Goal: Information Seeking & Learning: Learn about a topic

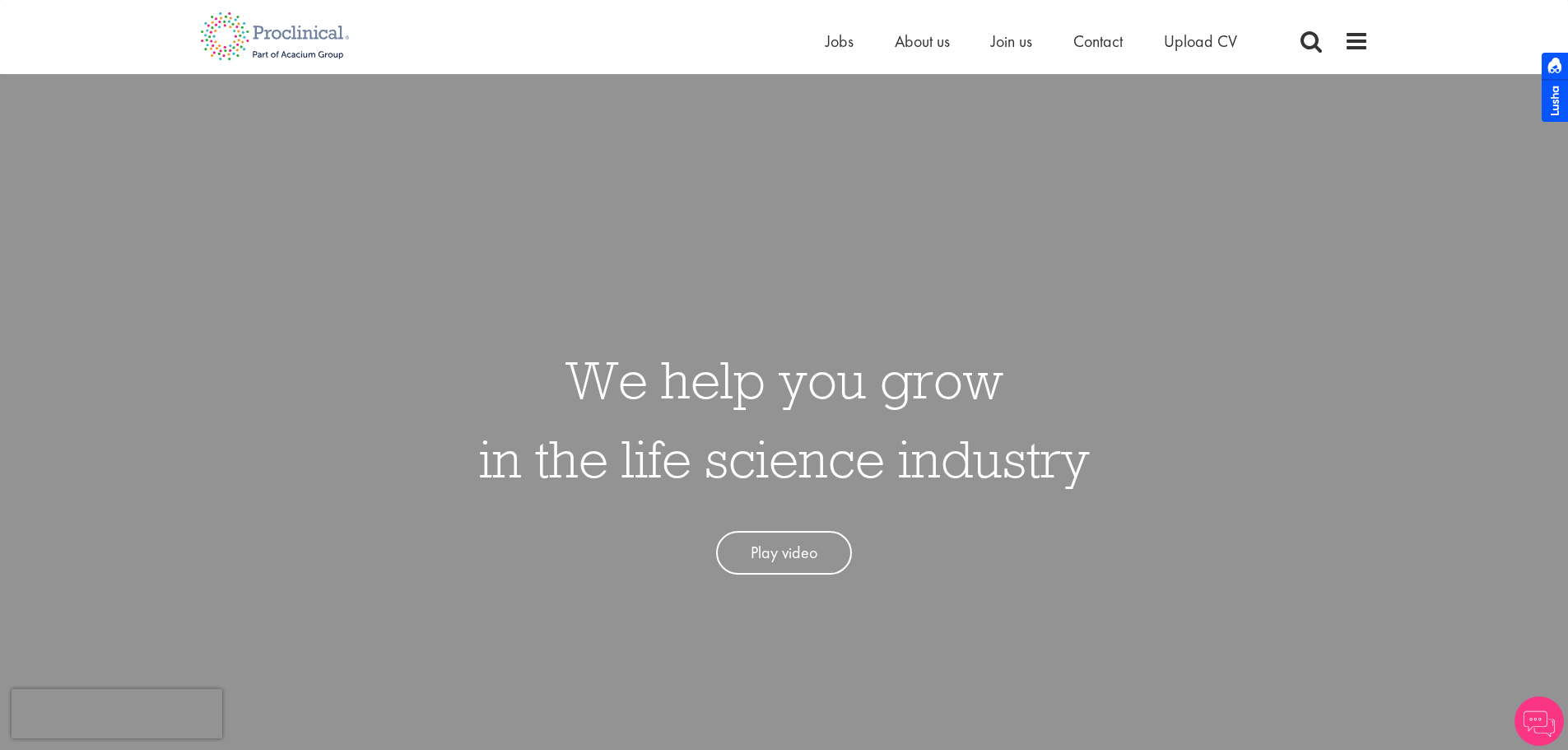
click at [834, 53] on li "Jobs" at bounding box center [839, 40] width 28 height 25
click at [835, 51] on span "Jobs" at bounding box center [839, 41] width 28 height 22
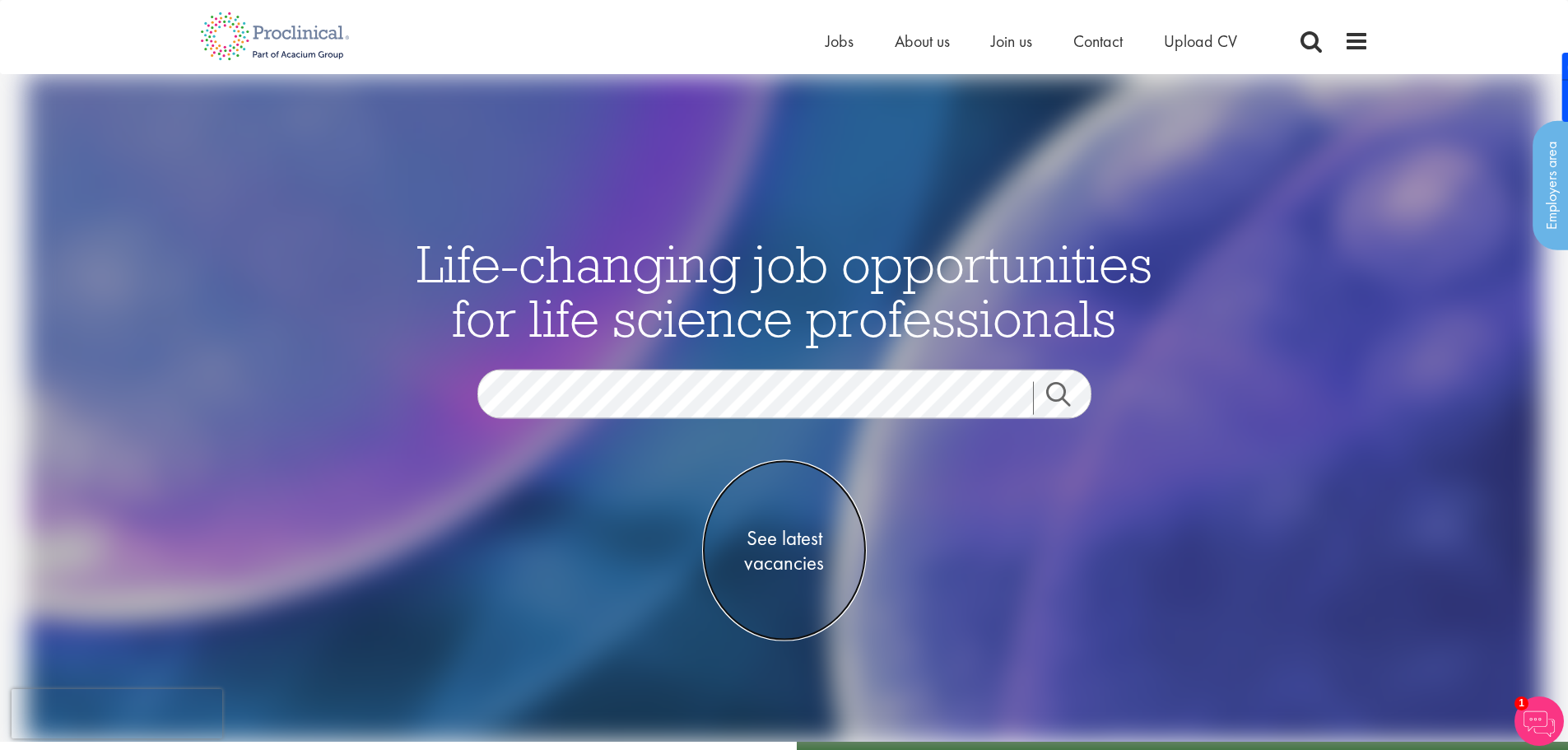
click at [777, 551] on span "See latest vacancies" at bounding box center [784, 551] width 164 height 49
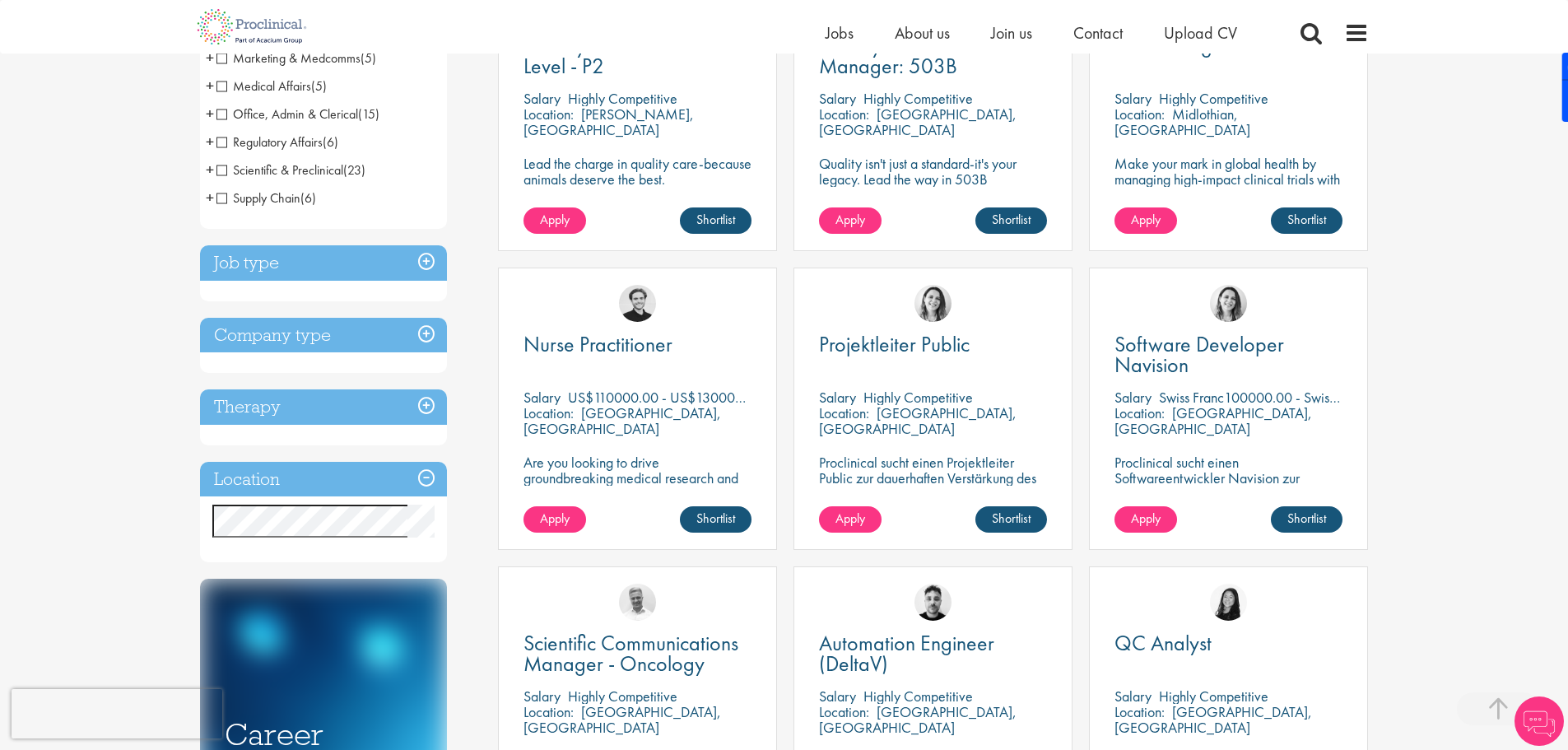
scroll to position [411, 0]
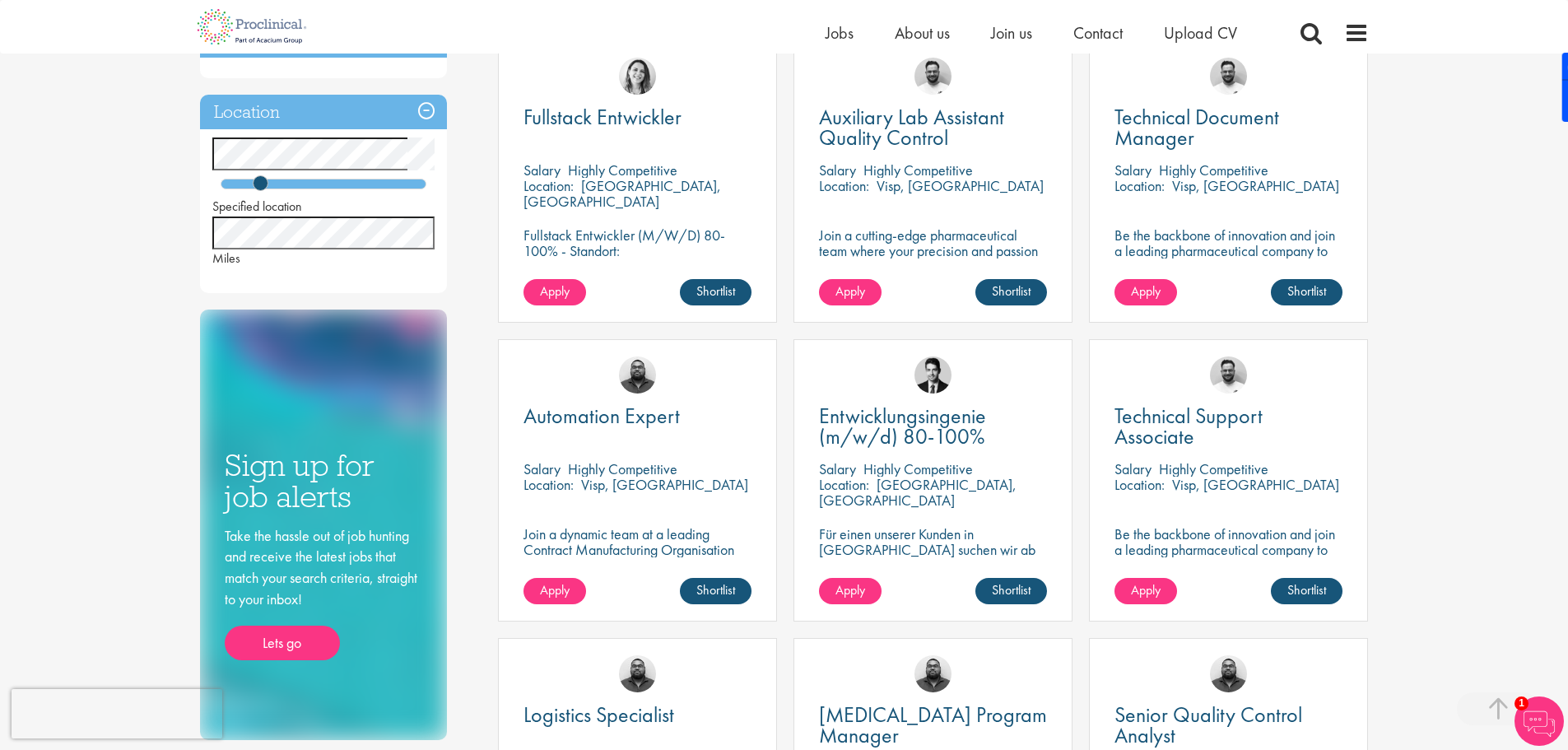
scroll to position [658, 0]
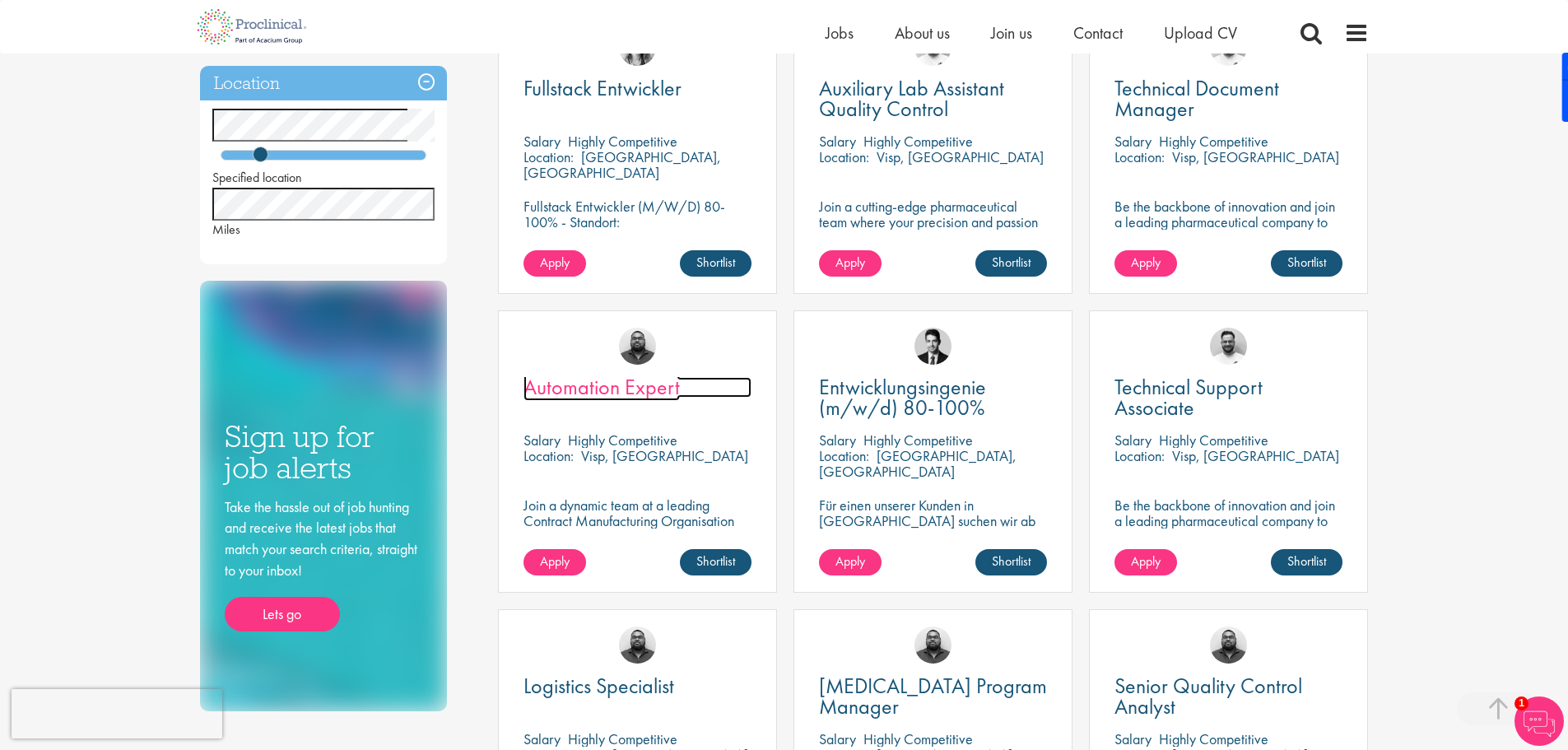
click at [618, 389] on span "Automation Expert" at bounding box center [601, 387] width 156 height 28
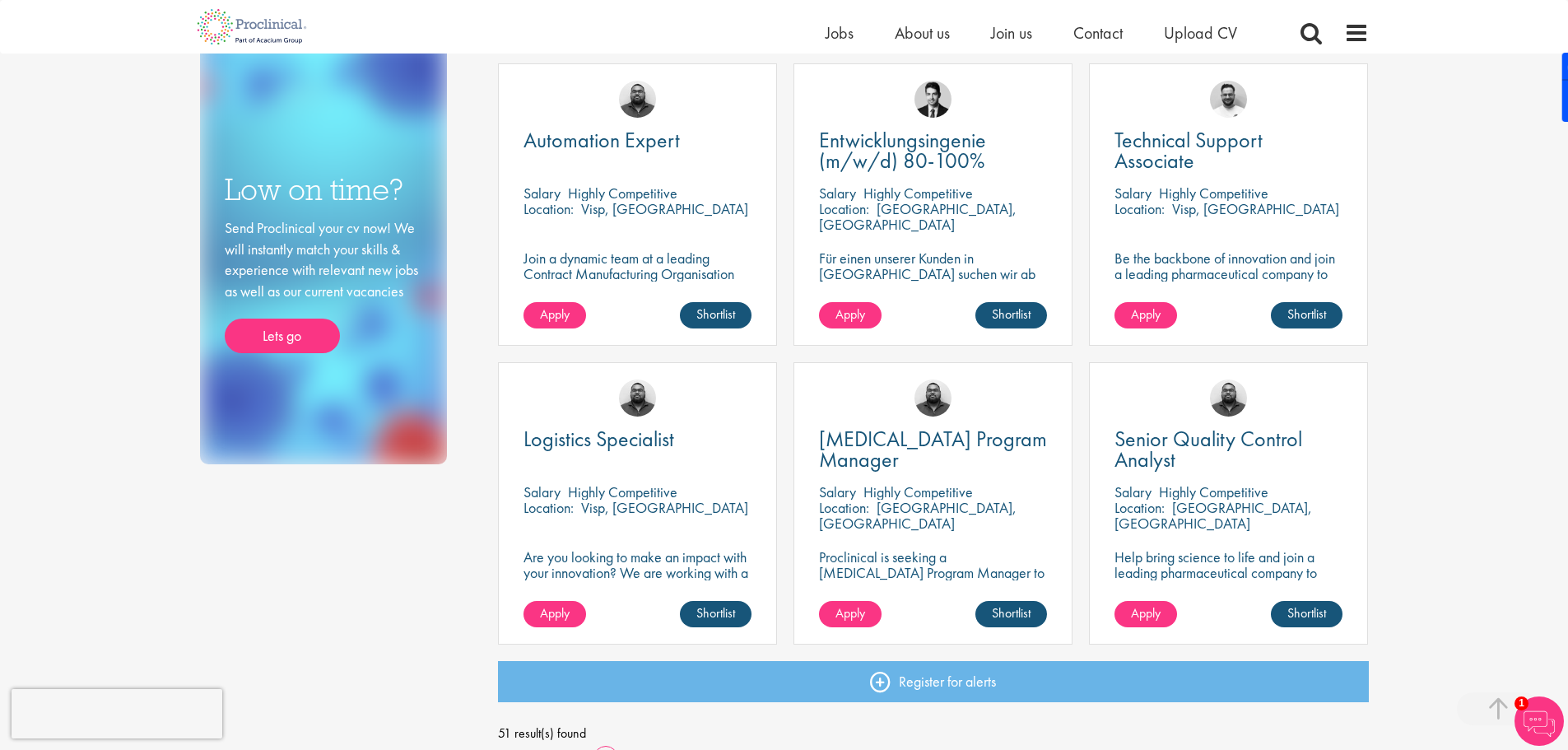
scroll to position [906, 0]
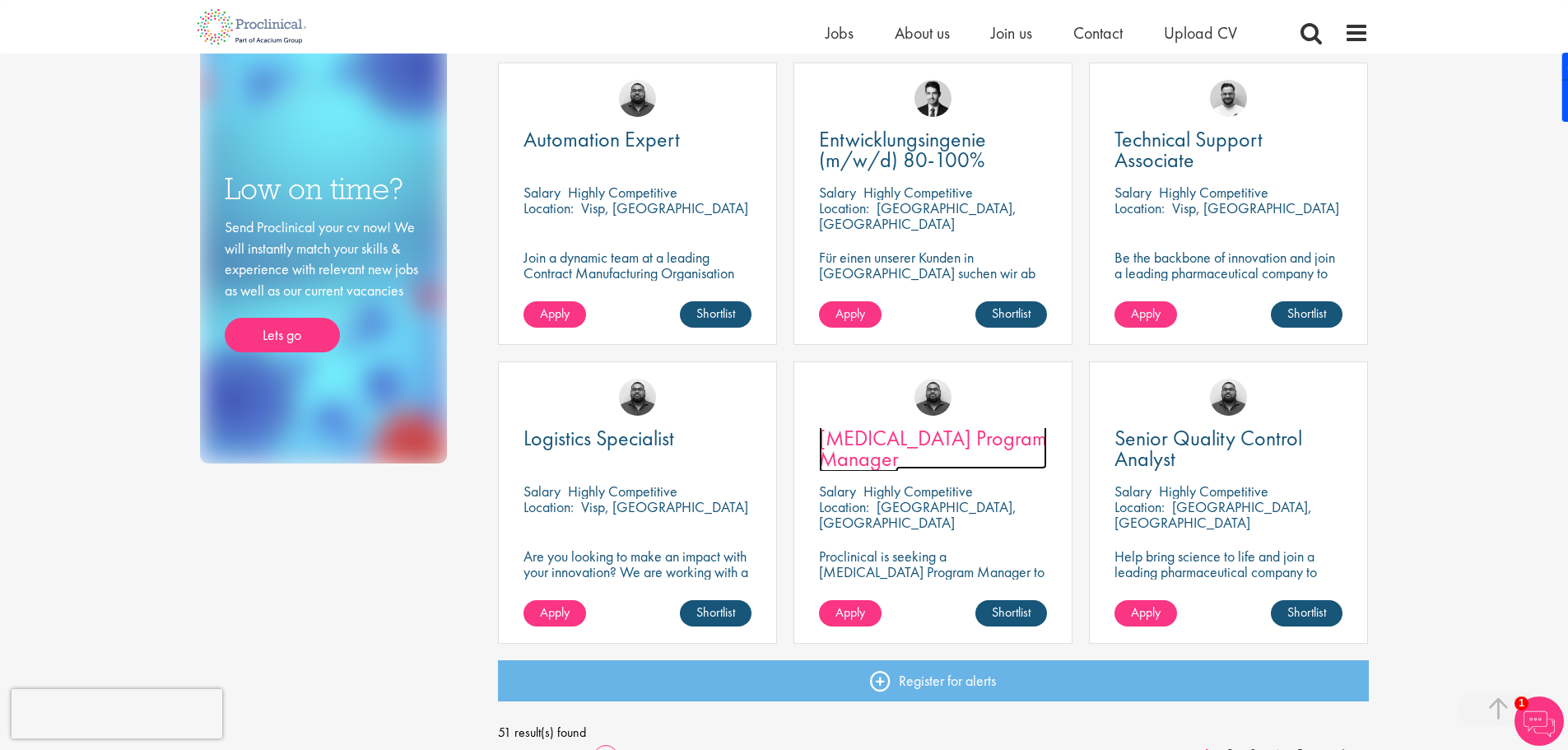
click at [905, 440] on span "CAPEX Program Manager" at bounding box center [934, 448] width 228 height 48
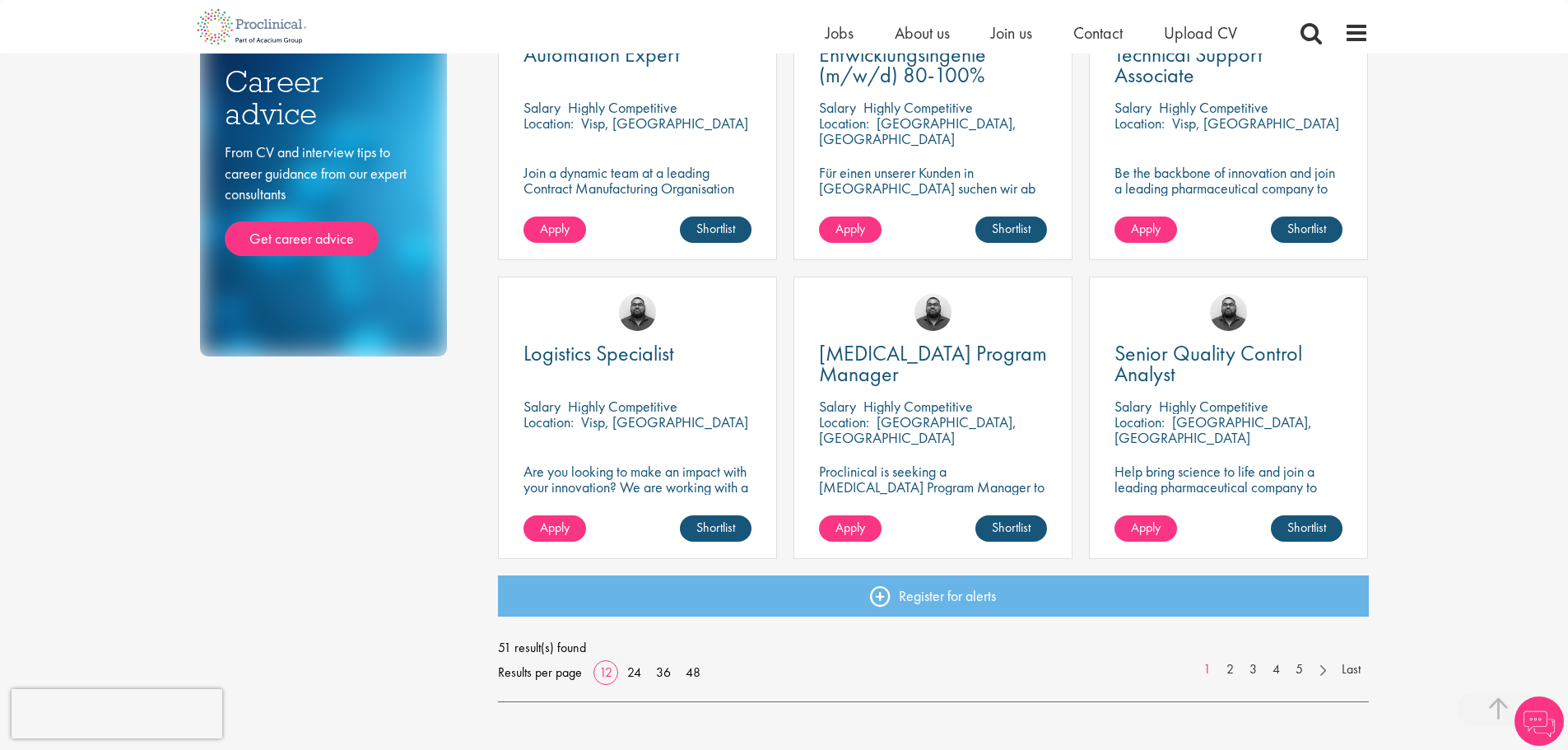
scroll to position [991, 0]
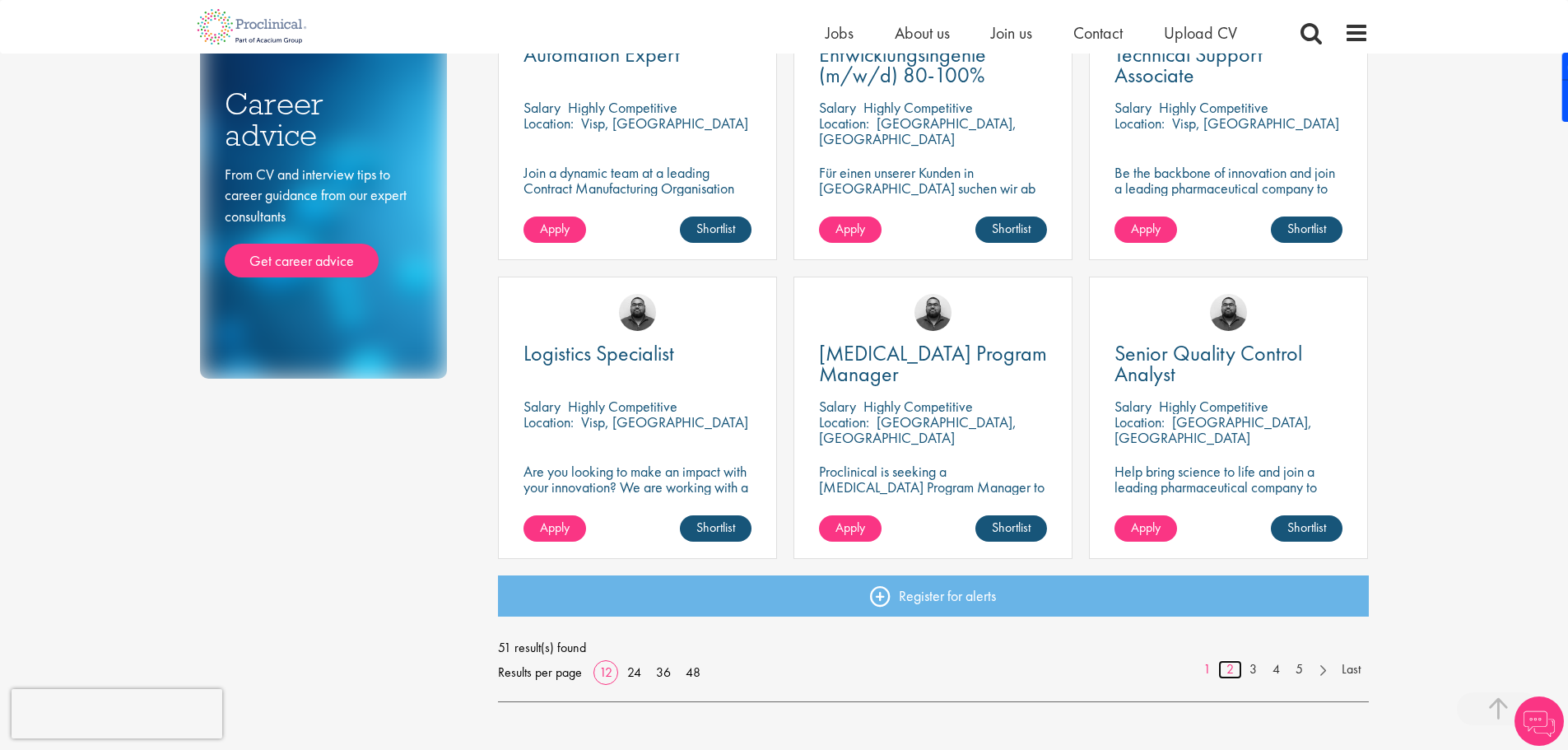
click at [1232, 669] on link "2" at bounding box center [1230, 669] width 24 height 19
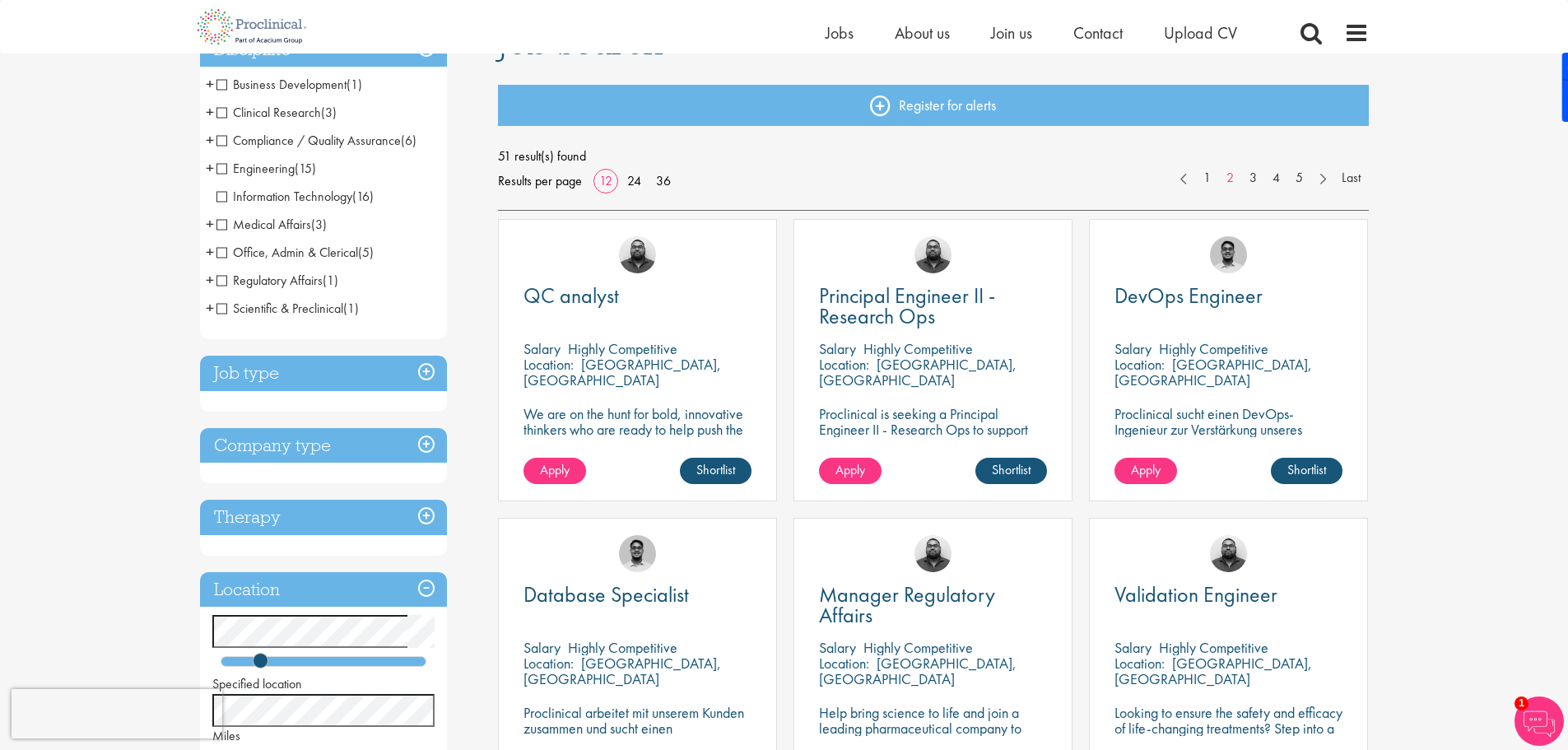
scroll to position [164, 0]
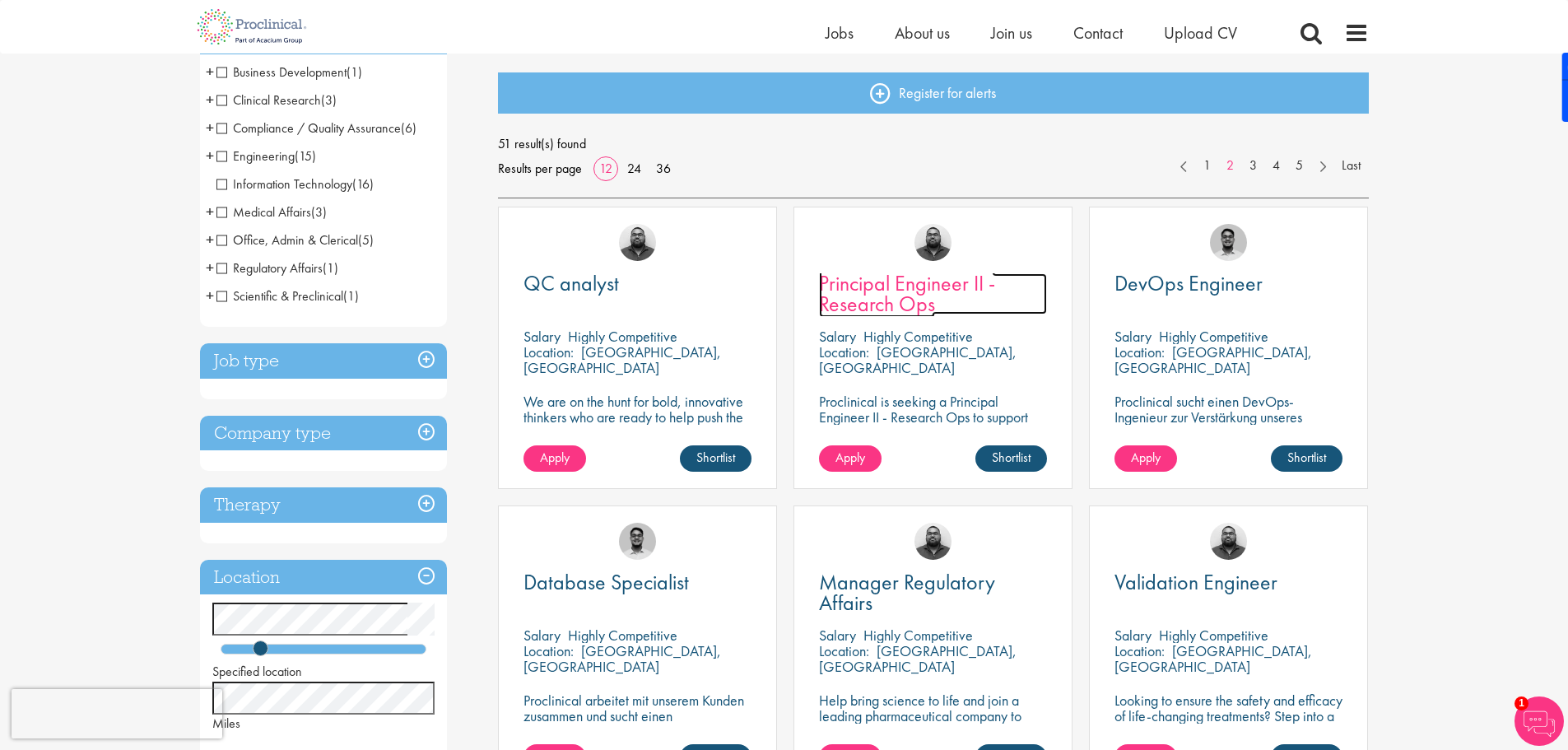
click at [854, 285] on span "Principal Engineer II - Research Ops" at bounding box center [907, 293] width 176 height 48
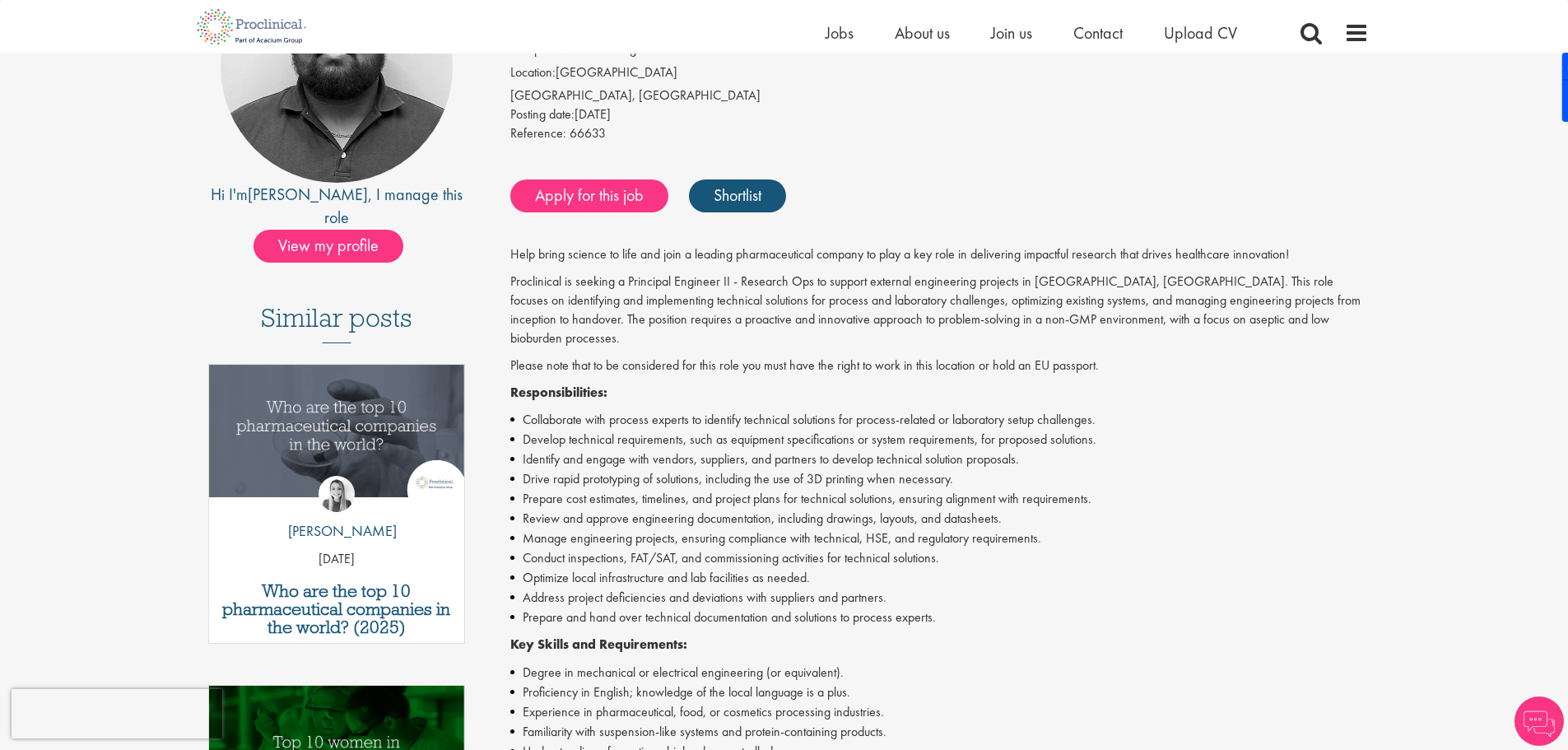
scroll to position [247, 0]
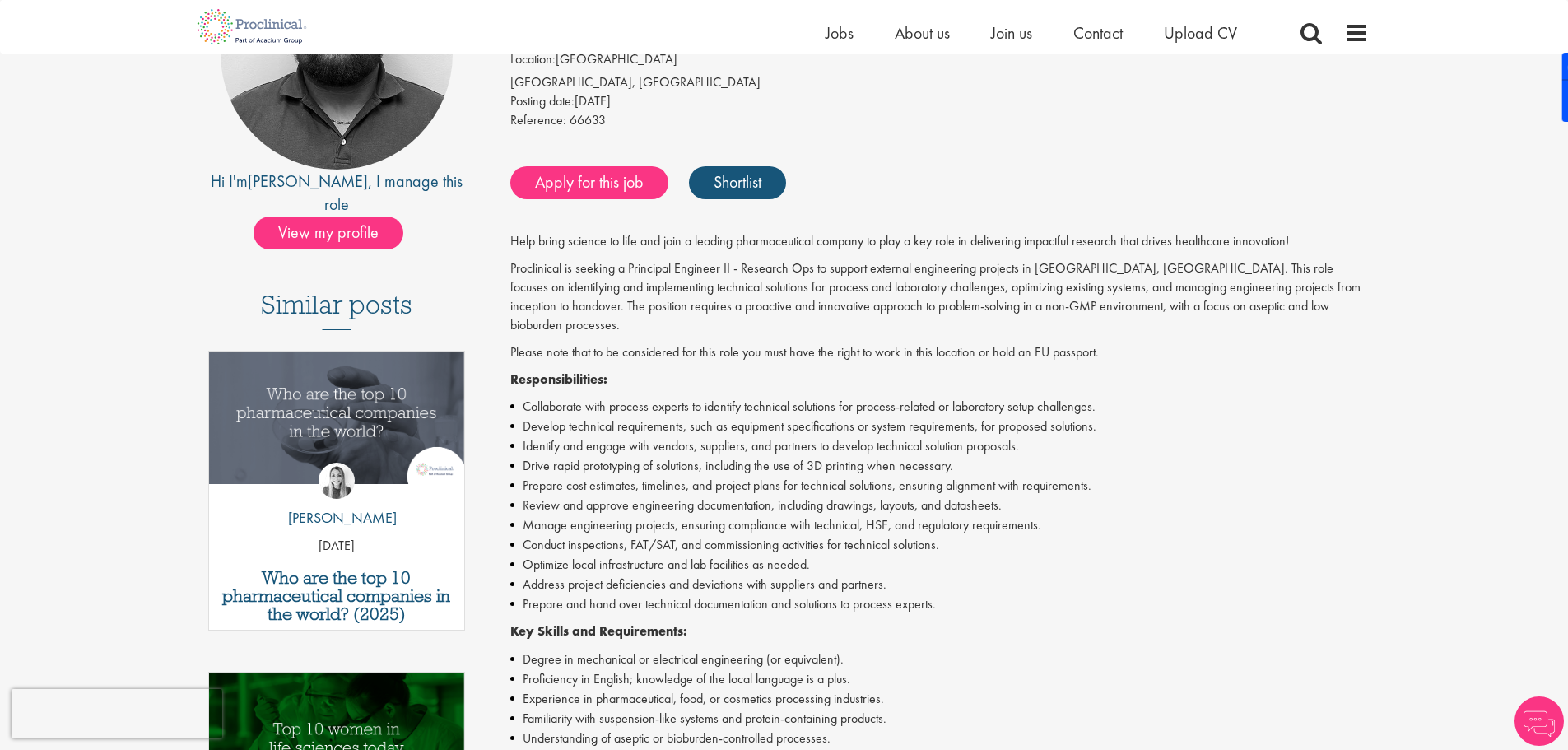
click at [802, 371] on p "Responsibilities:" at bounding box center [939, 380] width 859 height 19
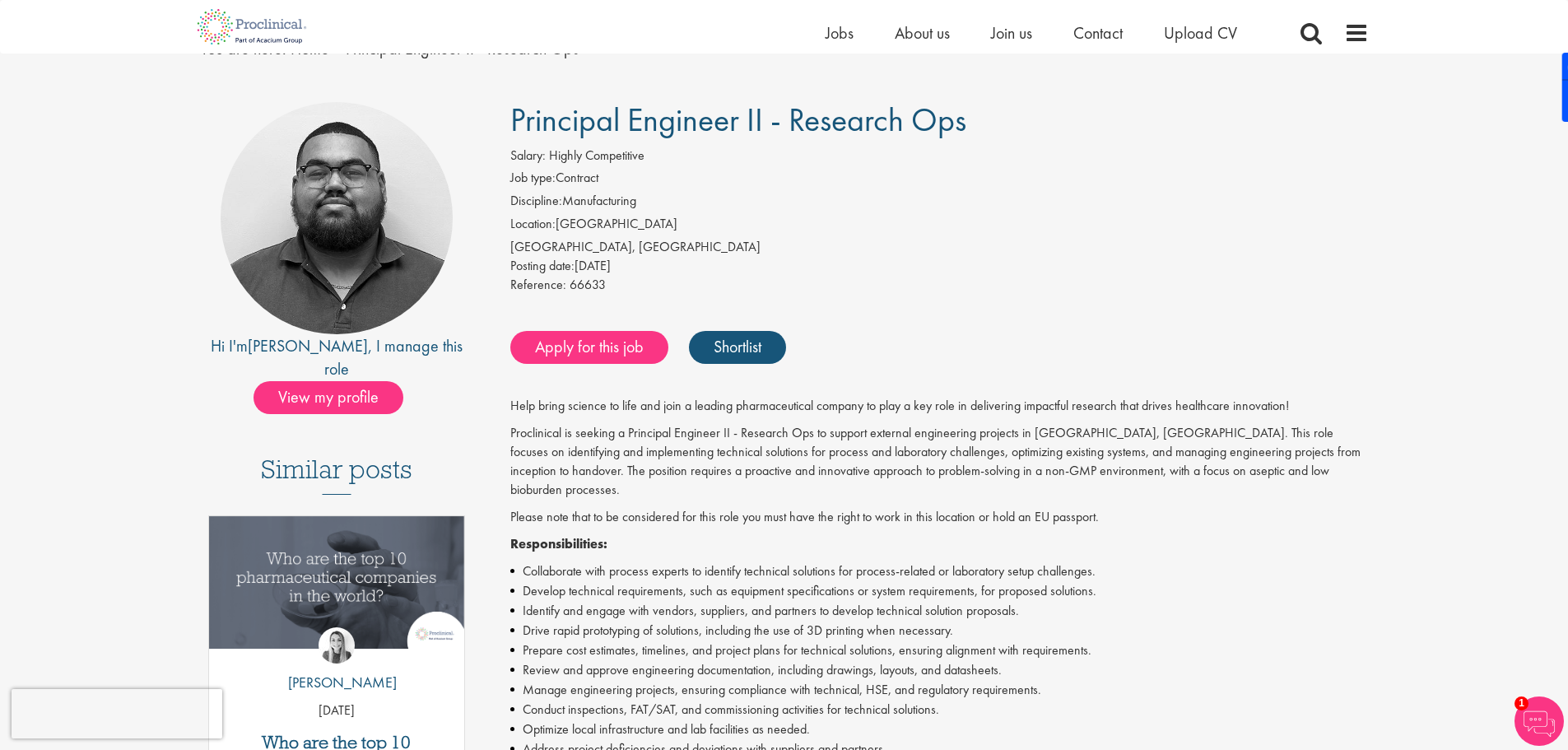
scroll to position [0, 0]
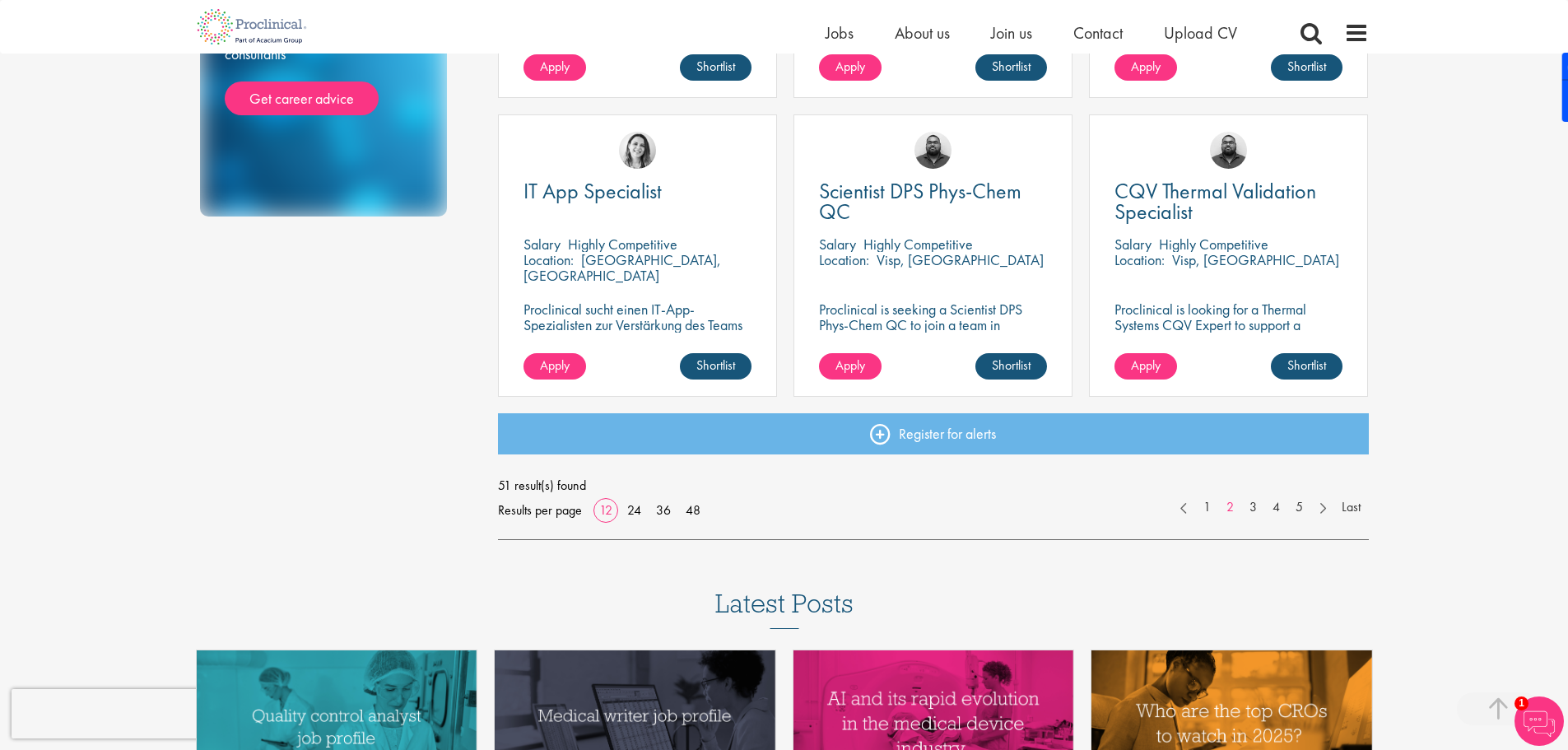
scroll to position [1256, 0]
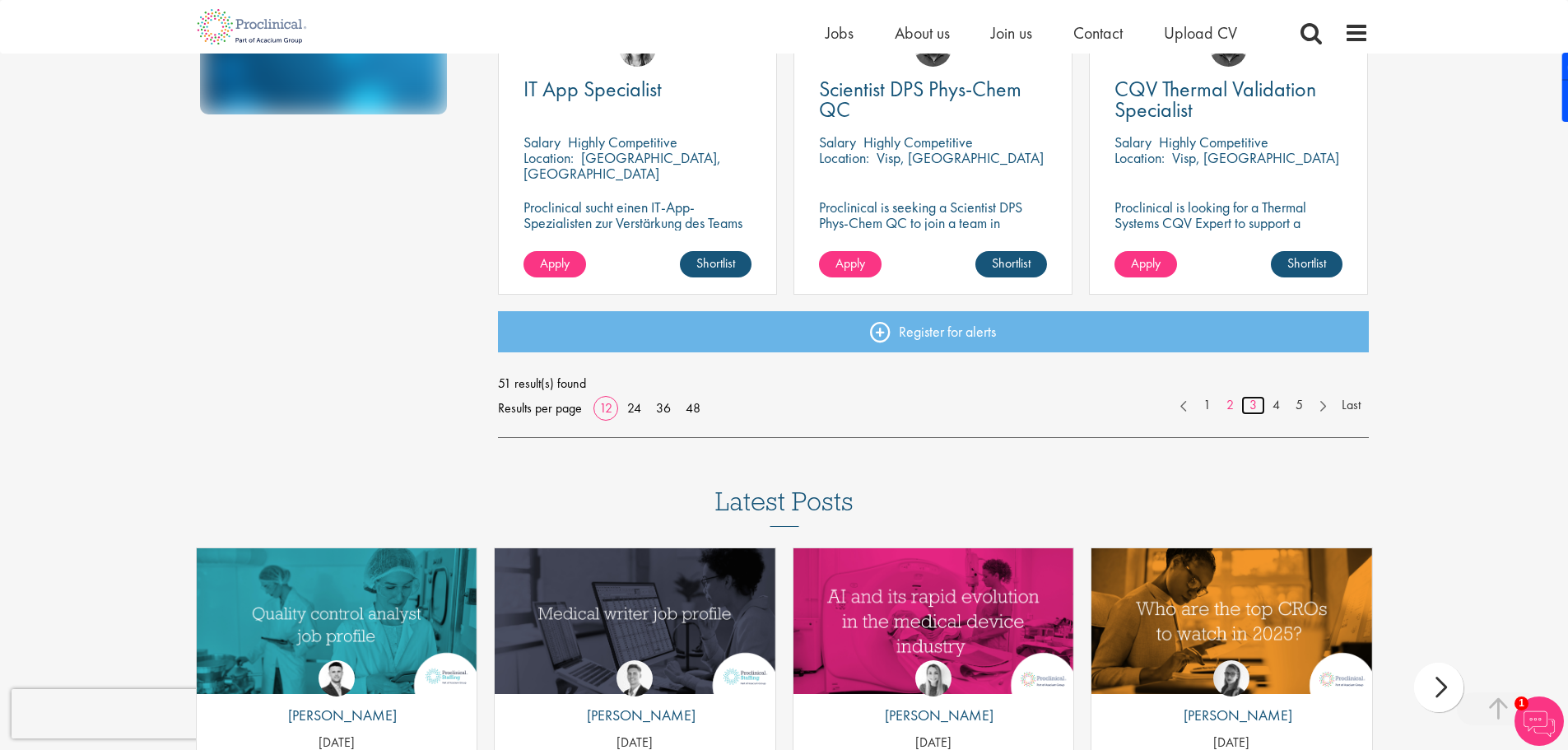
click at [1254, 401] on link "3" at bounding box center [1253, 405] width 24 height 19
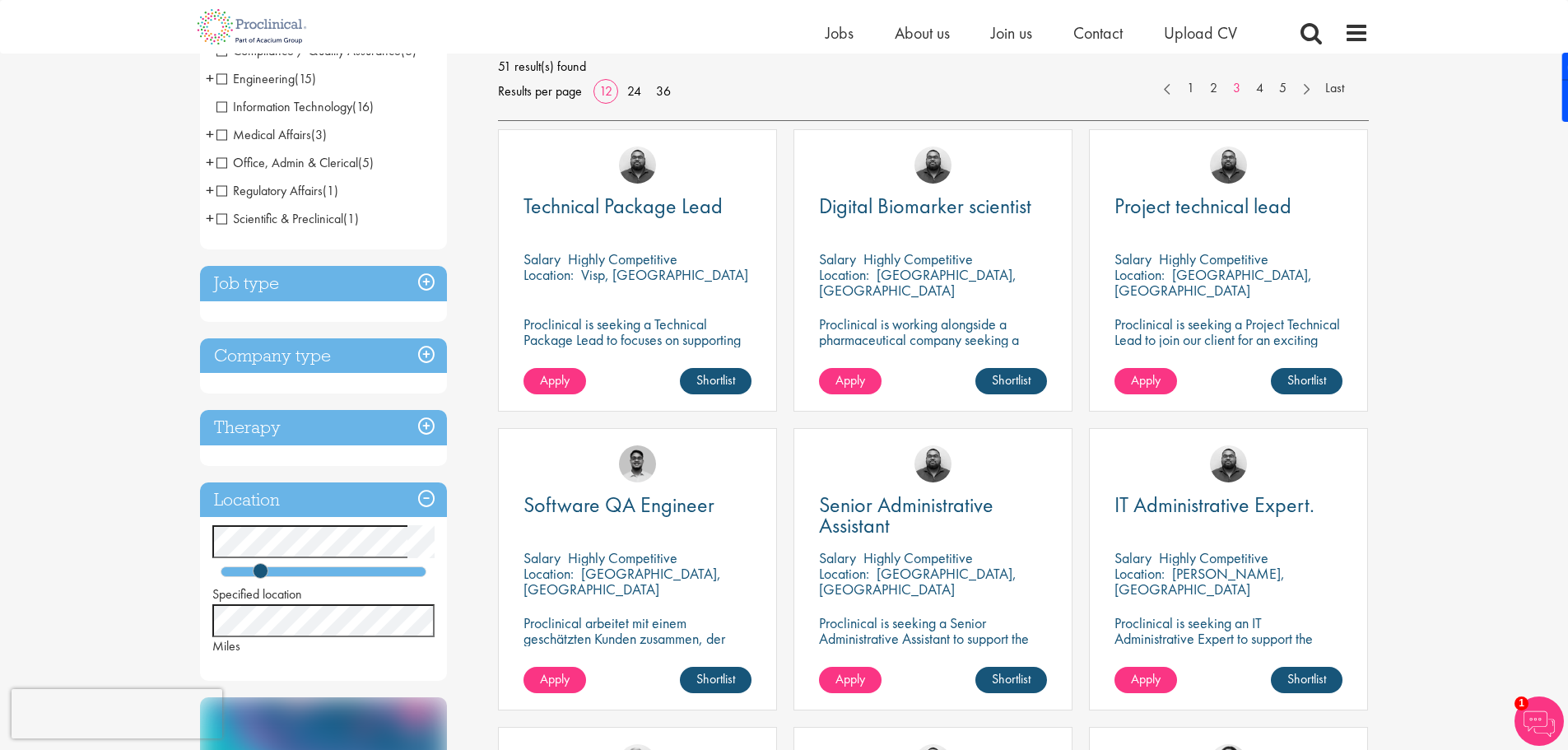
scroll to position [164, 0]
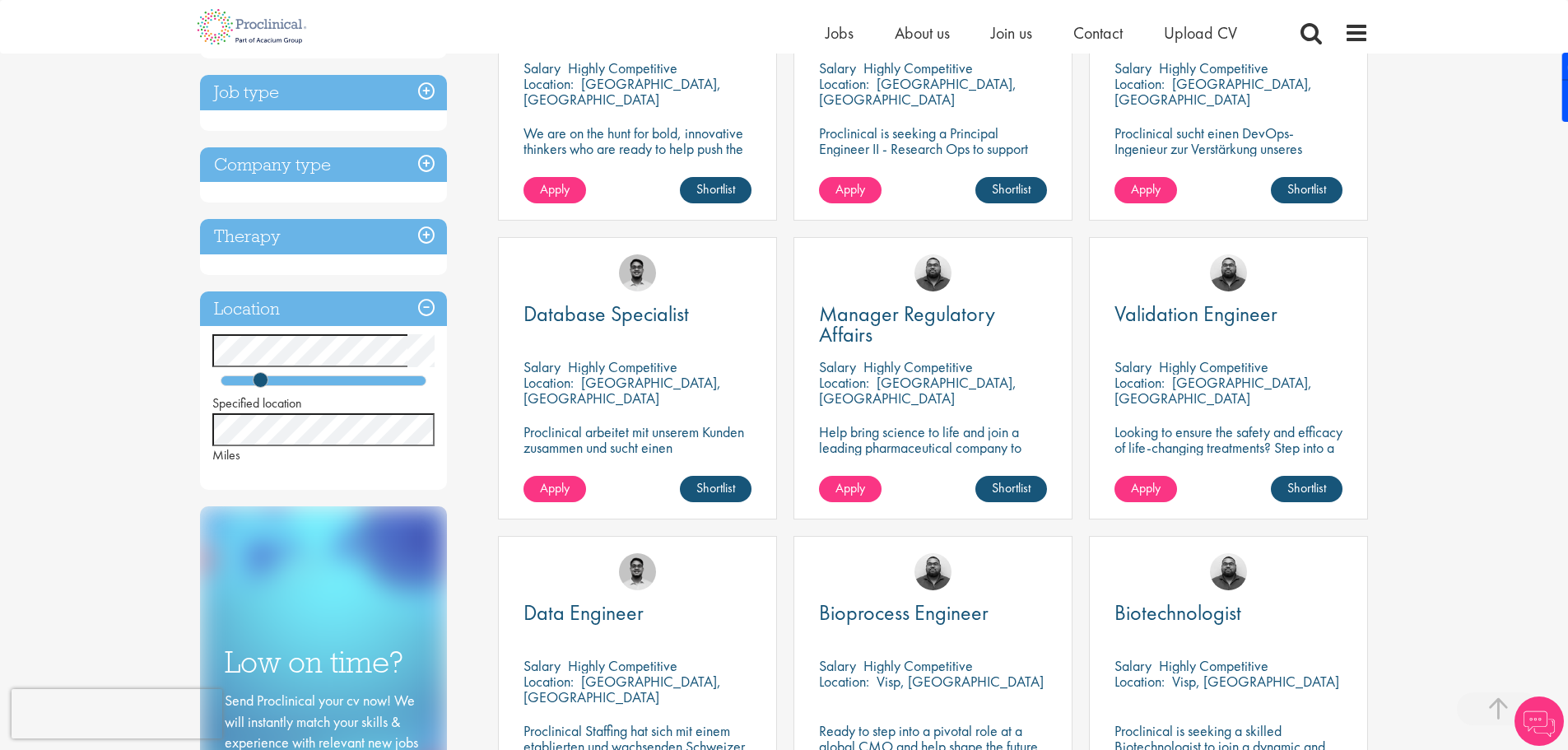
scroll to position [432, 0]
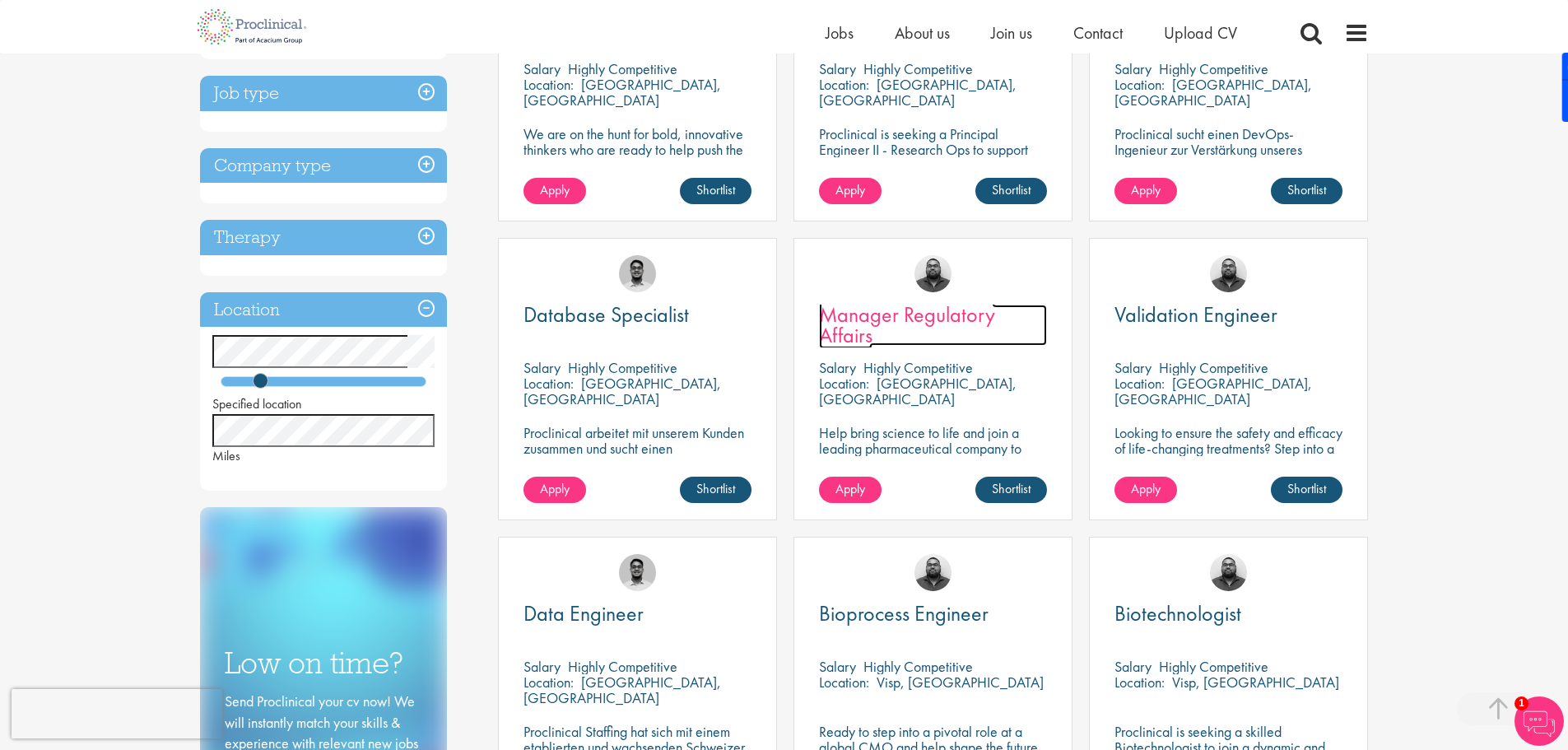
click at [860, 335] on span "Manager Regulatory Affairs" at bounding box center [907, 324] width 176 height 48
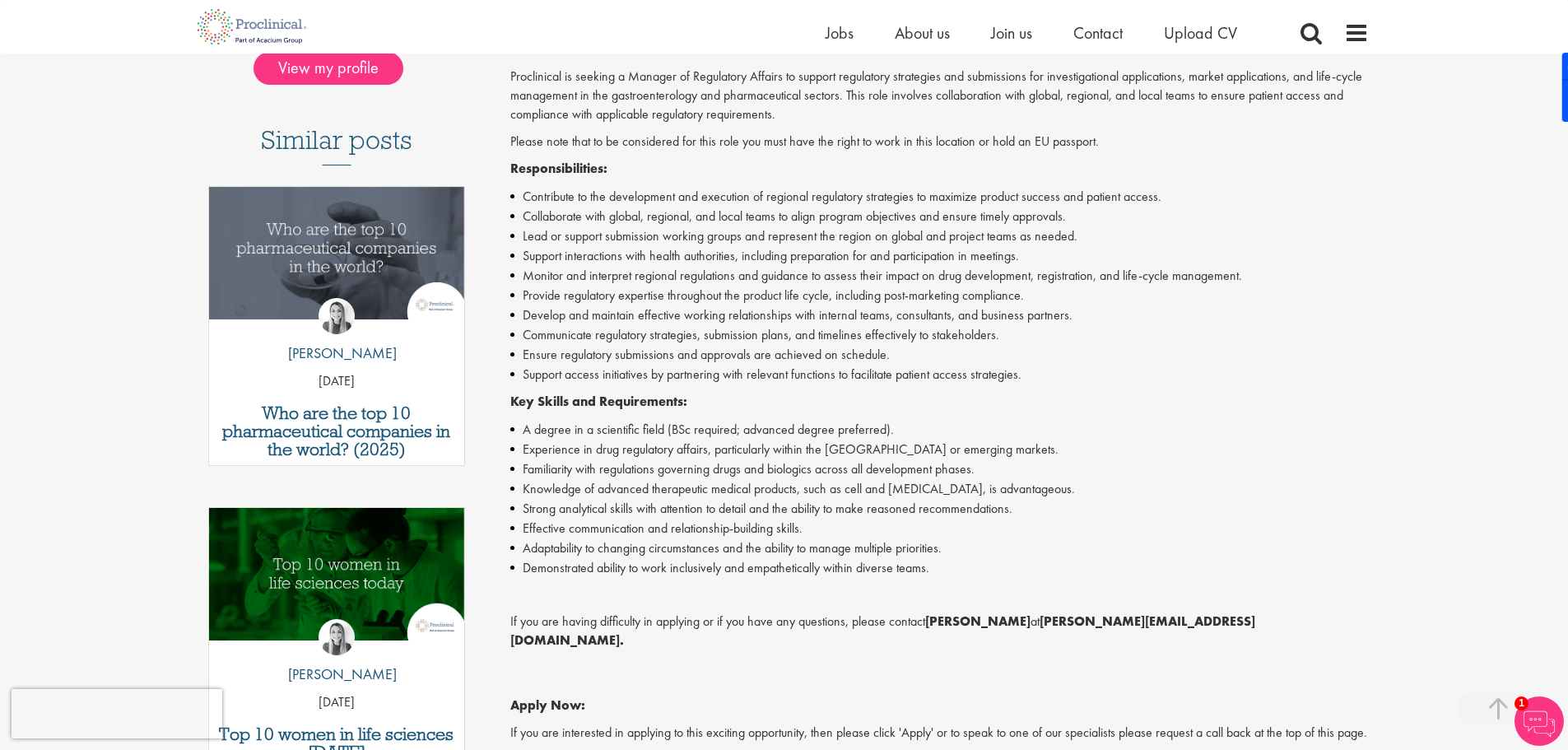
scroll to position [83, 0]
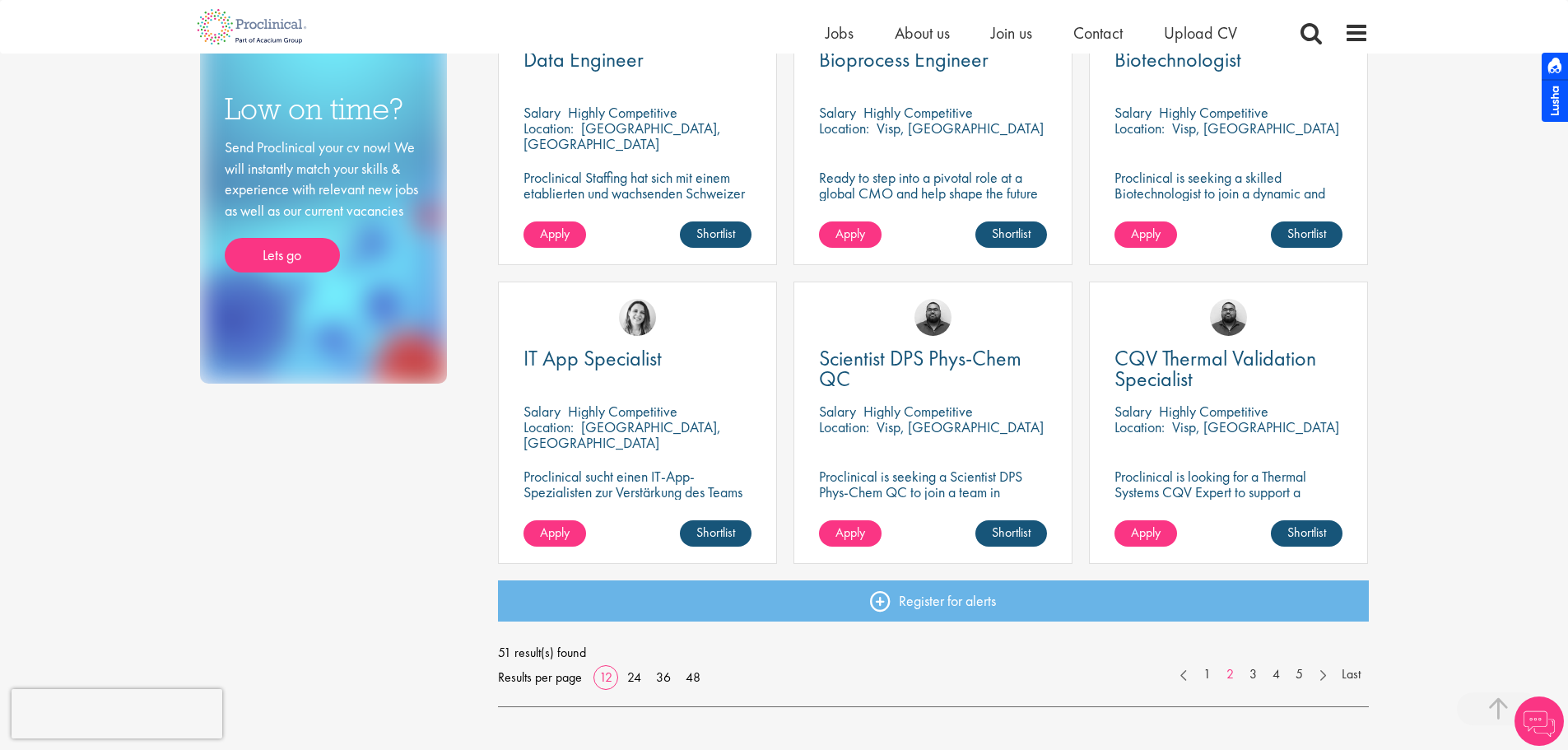
scroll to position [1017, 0]
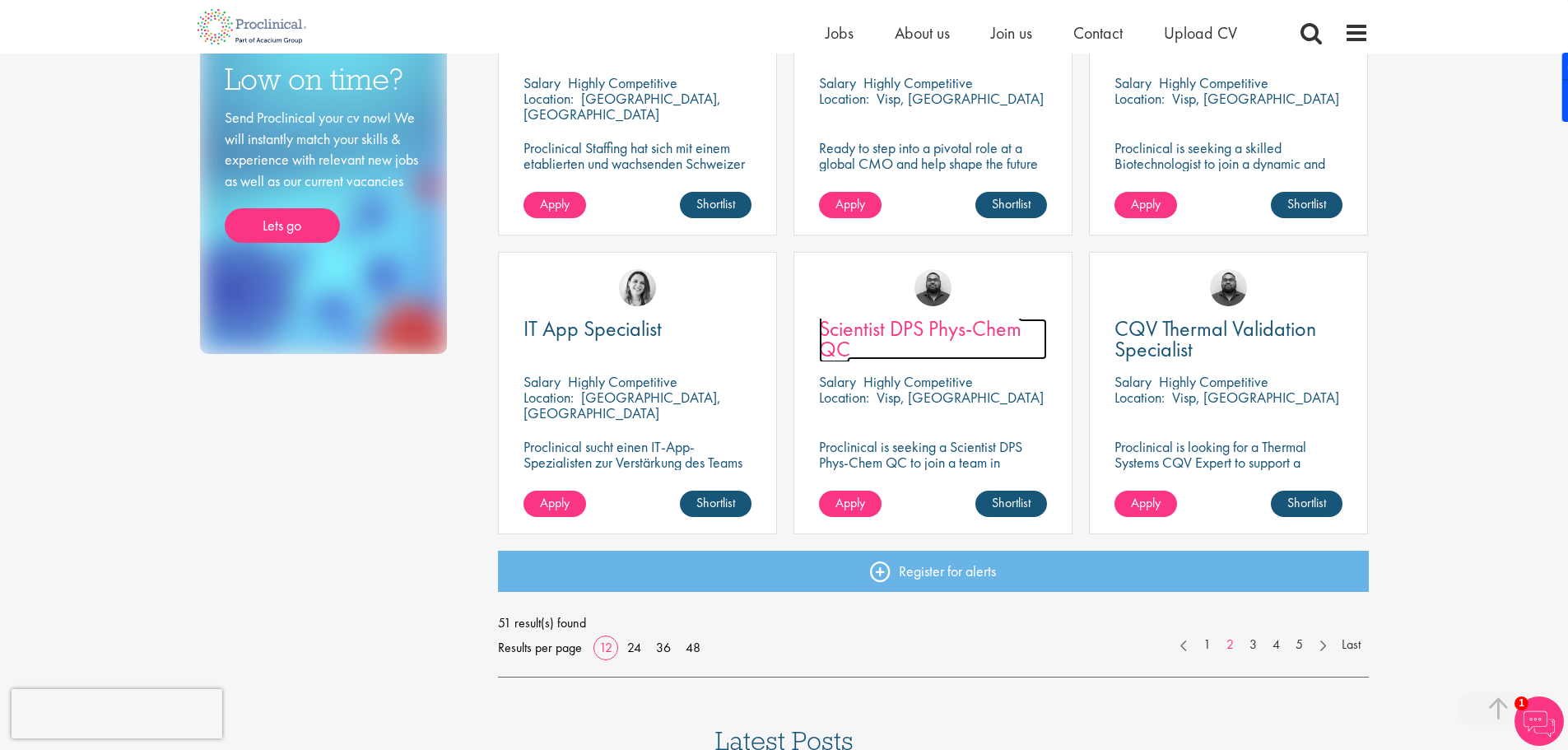
click at [879, 343] on span "Scientist DPS Phys-Chem QC" at bounding box center [921, 339] width 203 height 48
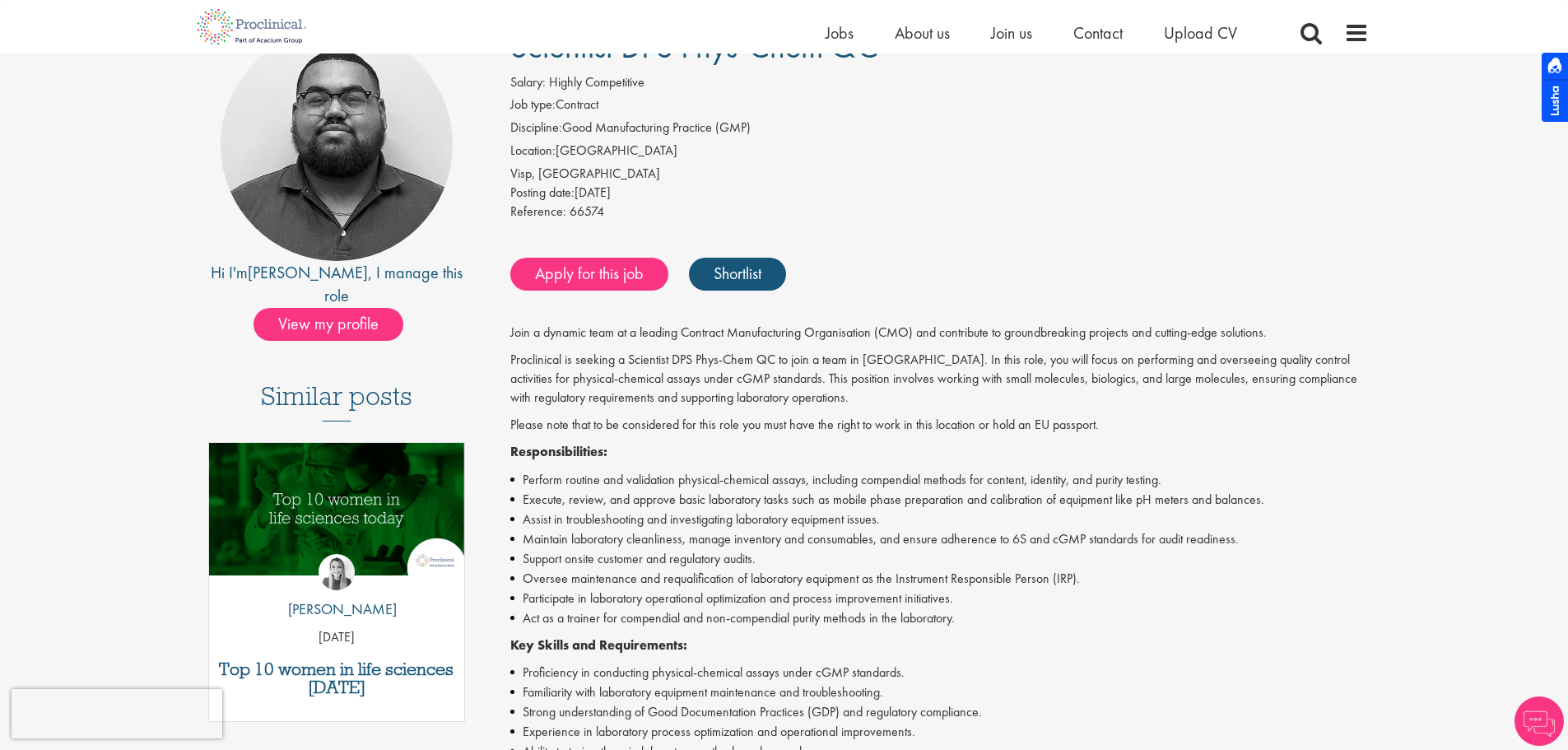
scroll to position [247, 0]
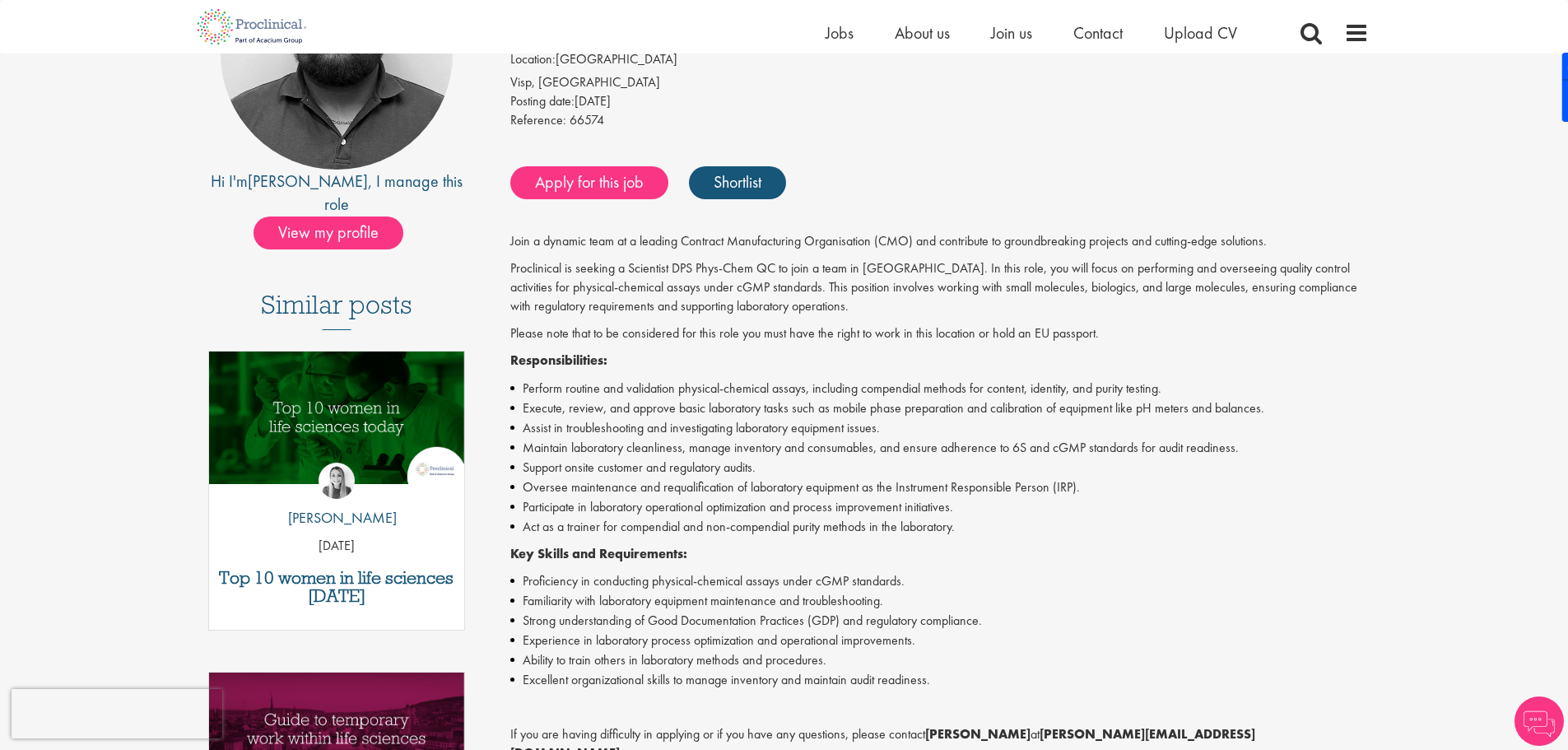
click at [865, 426] on li "Assist in troubleshooting and investigating laboratory equipment issues." at bounding box center [939, 428] width 859 height 20
click at [898, 421] on li "Assist in troubleshooting and investigating laboratory equipment issues." at bounding box center [939, 428] width 859 height 20
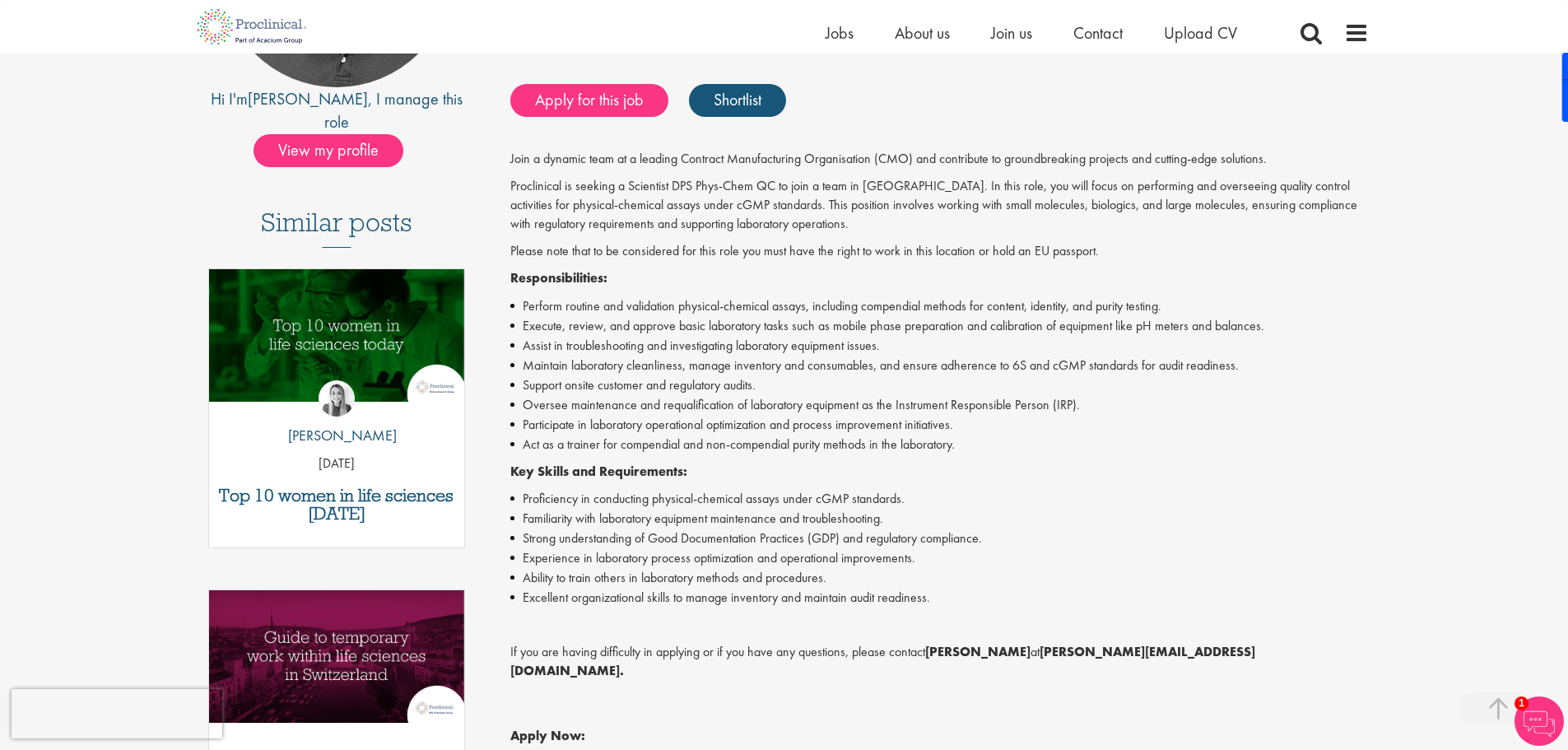
click at [757, 279] on p "Responsibilities:" at bounding box center [939, 279] width 859 height 19
